Goal: Task Accomplishment & Management: Use online tool/utility

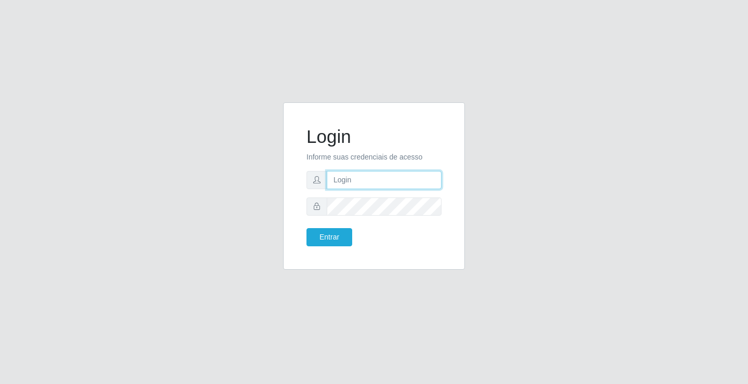
drag, startPoint x: 0, startPoint y: 0, endPoint x: 423, endPoint y: 178, distance: 458.6
click at [423, 178] on input "text" at bounding box center [384, 180] width 115 height 18
type input "[PERSON_NAME]"
click at [306, 228] on button "Entrar" at bounding box center [329, 237] width 46 height 18
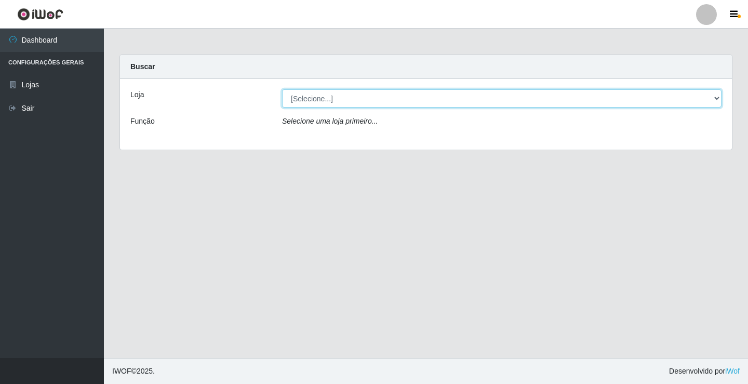
click at [361, 101] on select "[Selecione...] Ideal - Conceição" at bounding box center [501, 98] width 439 height 18
select select "231"
click at [282, 89] on select "[Selecione...] Ideal - Conceição" at bounding box center [501, 98] width 439 height 18
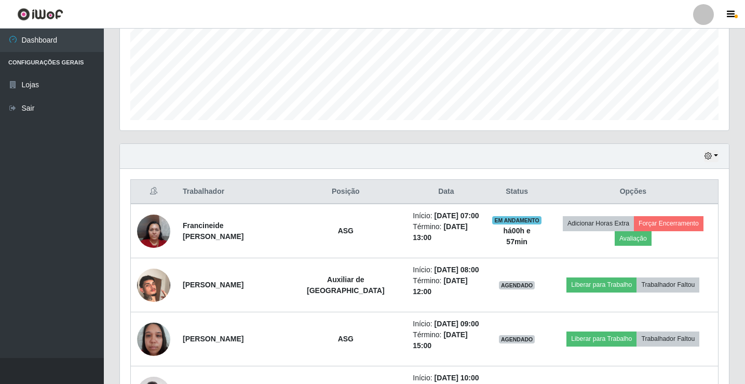
scroll to position [312, 0]
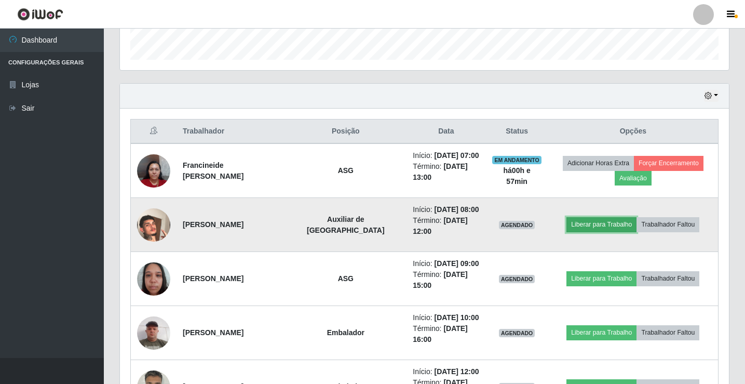
click at [595, 224] on button "Liberar para Trabalho" at bounding box center [602, 224] width 70 height 15
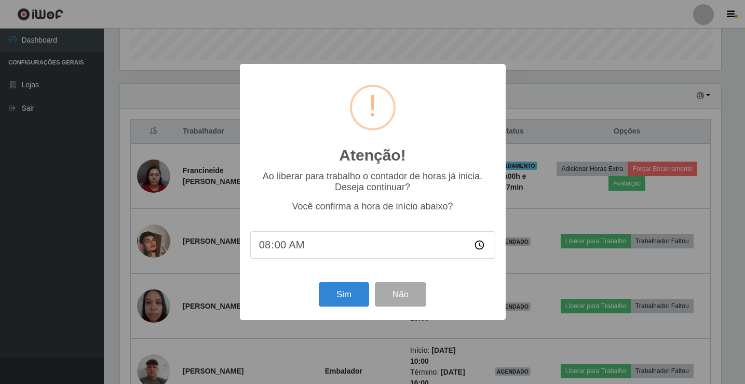
scroll to position [216, 604]
click at [341, 300] on button "Sim" at bounding box center [345, 294] width 50 height 24
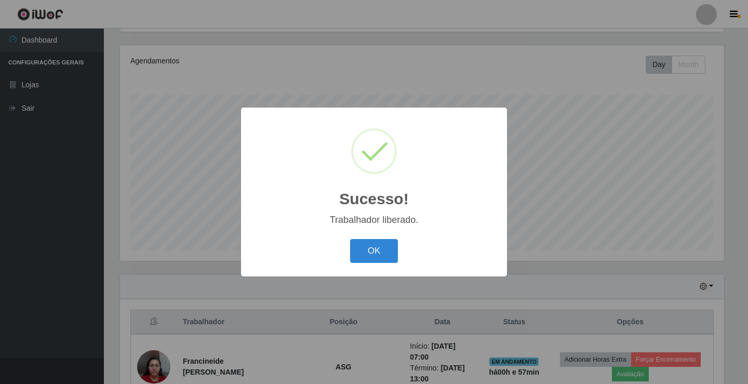
click at [398, 246] on div "OK Cancel" at bounding box center [373, 251] width 245 height 30
click at [390, 247] on button "OK" at bounding box center [374, 251] width 48 height 24
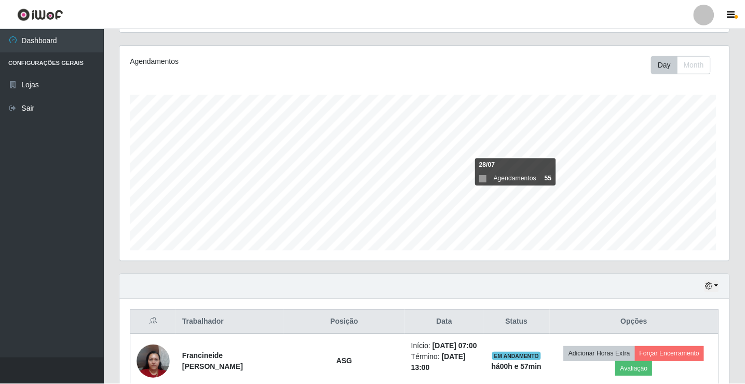
scroll to position [216, 609]
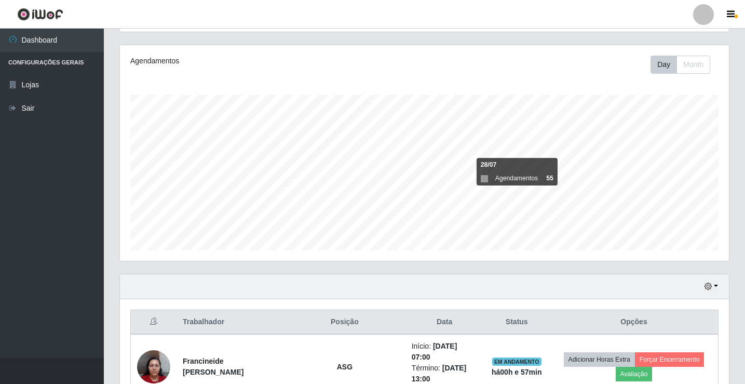
click at [707, 19] on div at bounding box center [703, 14] width 21 height 21
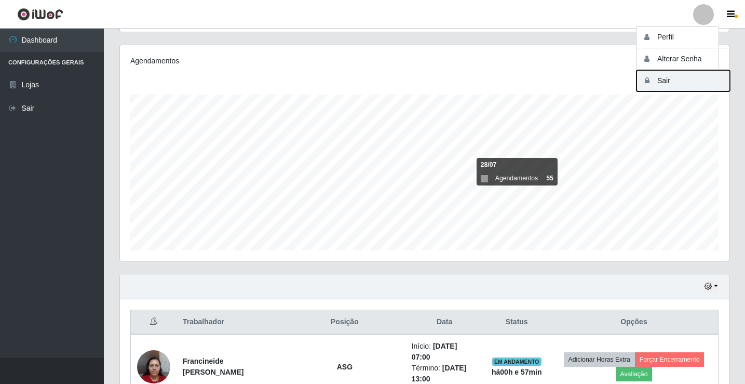
click at [689, 85] on button "Sair" at bounding box center [683, 80] width 93 height 21
